Goal: Information Seeking & Learning: Check status

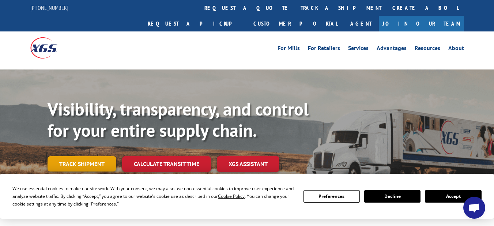
click at [77, 156] on link "Track shipment" at bounding box center [82, 163] width 69 height 15
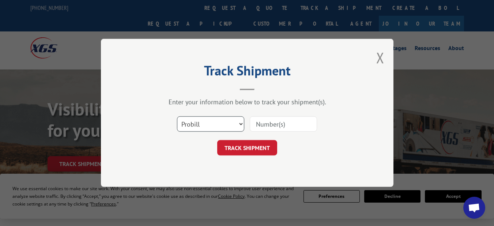
click at [238, 123] on select "Select category... Probill BOL PO" at bounding box center [210, 124] width 67 height 15
select select "bol"
click at [177, 117] on select "Select category... Probill BOL PO" at bounding box center [210, 124] width 67 height 15
click at [274, 124] on input at bounding box center [283, 124] width 67 height 15
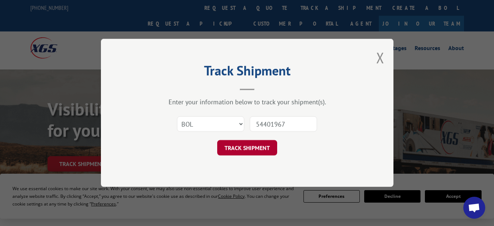
type input "54401967"
click at [258, 150] on button "TRACK SHIPMENT" at bounding box center [247, 147] width 60 height 15
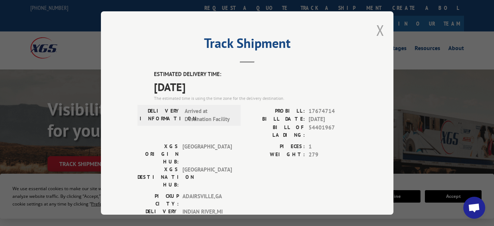
click at [378, 24] on button "Close modal" at bounding box center [380, 29] width 8 height 19
